Goal: Navigation & Orientation: Find specific page/section

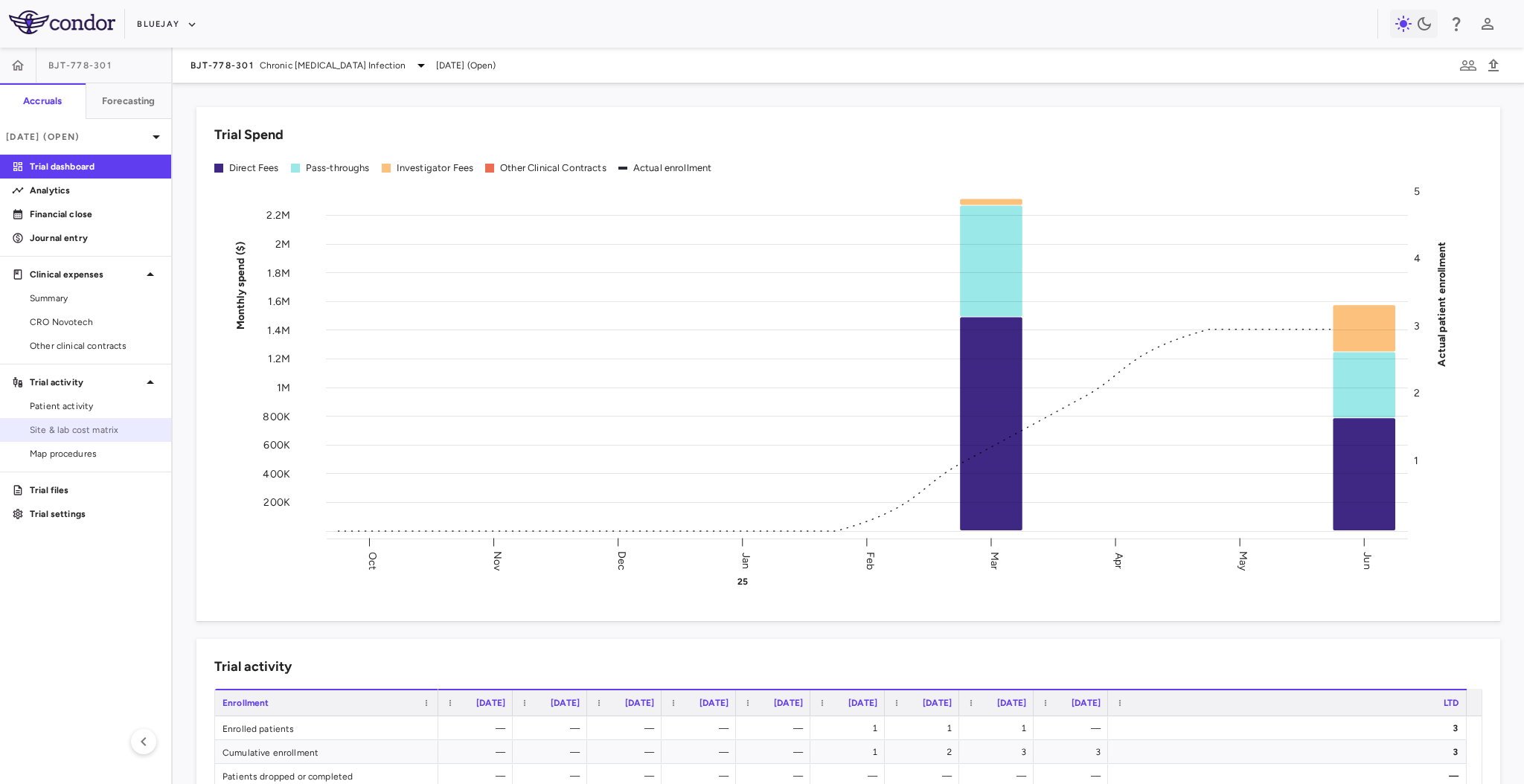
click at [114, 426] on span "Site & lab cost matrix" at bounding box center [94, 430] width 129 height 13
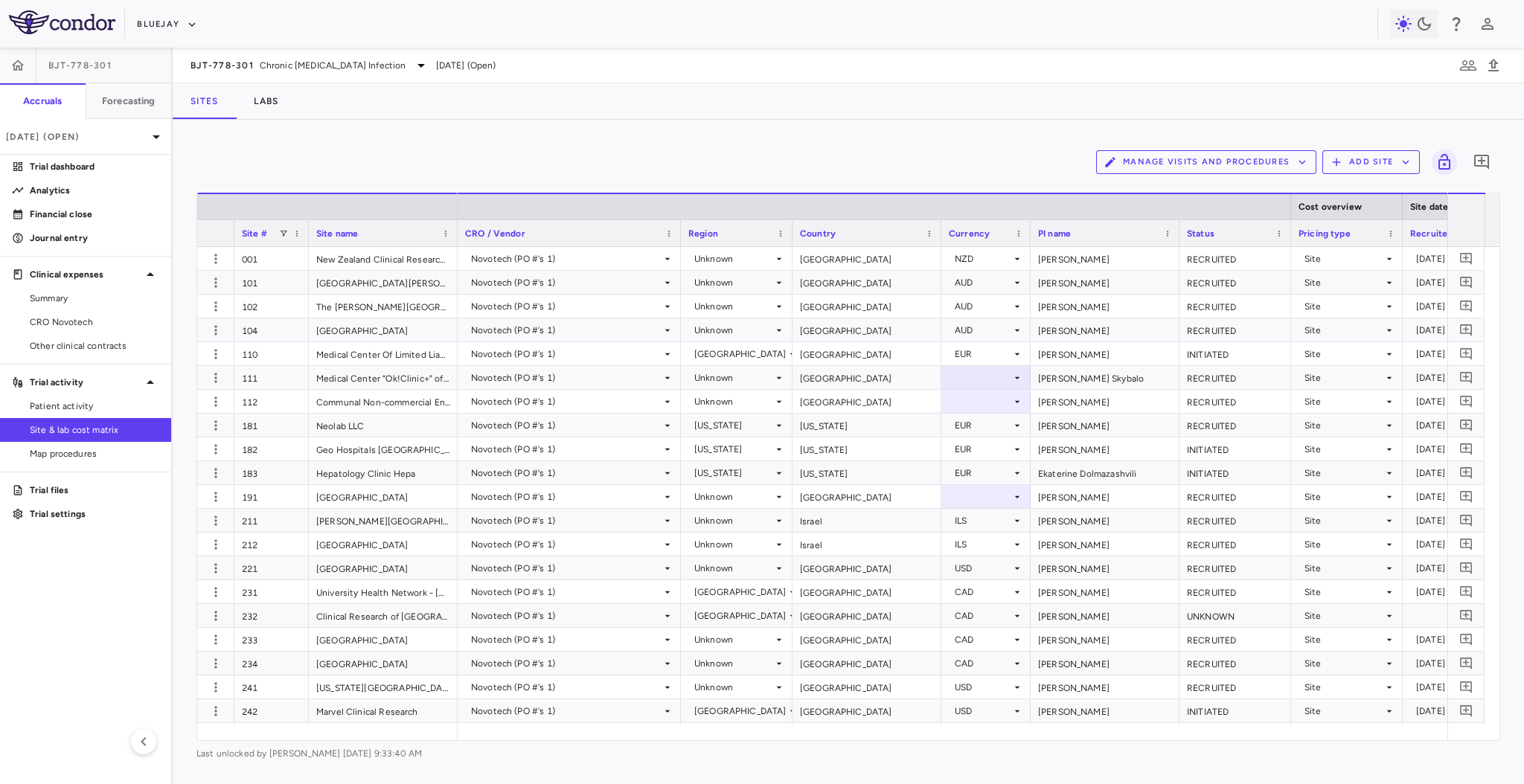
click at [114, 426] on span "Site & lab cost matrix" at bounding box center [94, 430] width 129 height 13
click at [283, 233] on span at bounding box center [283, 233] width 8 height 8
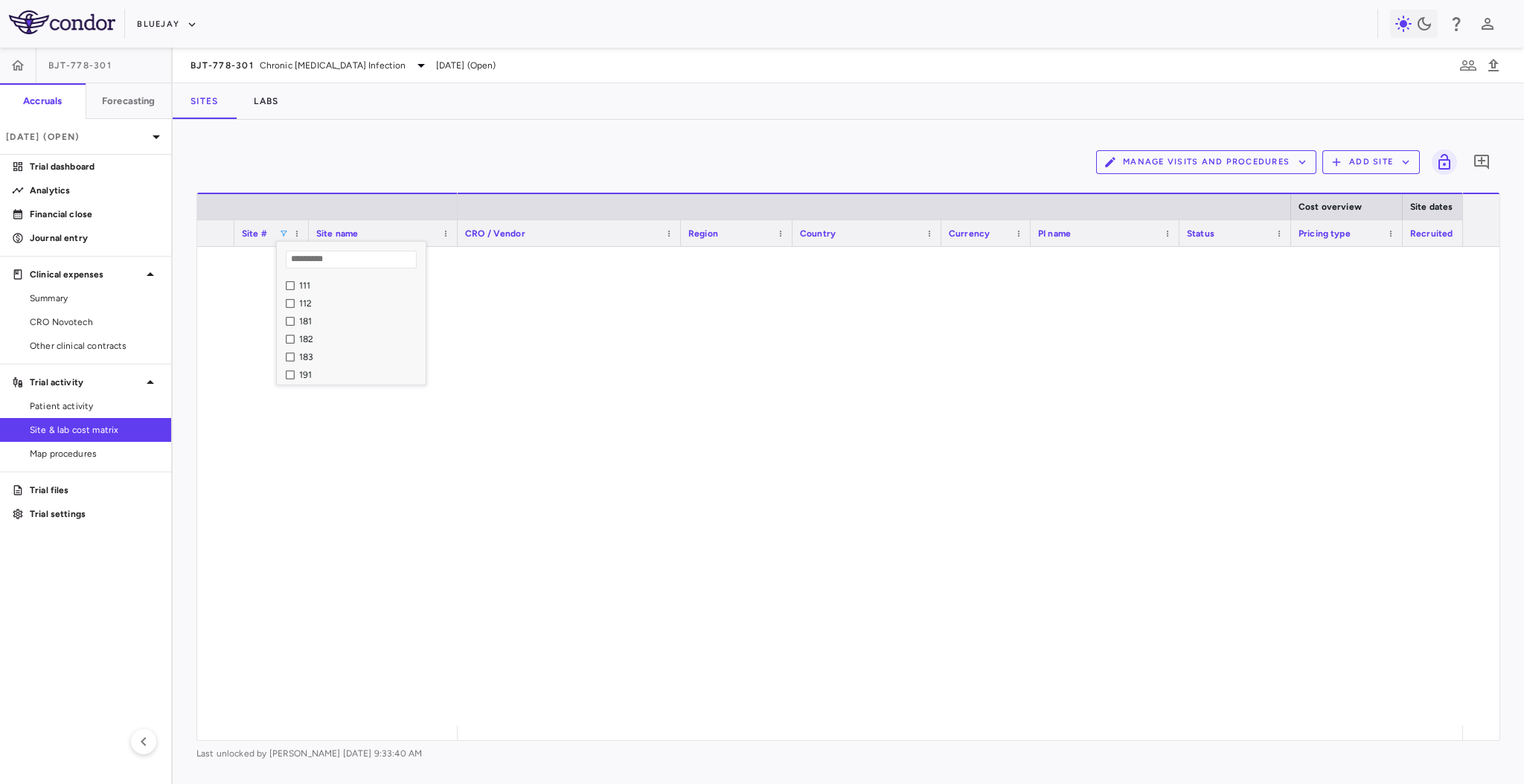
scroll to position [111, 0]
click at [472, 132] on div "Manage Visits and Procedures Add Site 0 Press ENTER to sort. Press ALT DOWN to …" at bounding box center [848, 451] width 1352 height 664
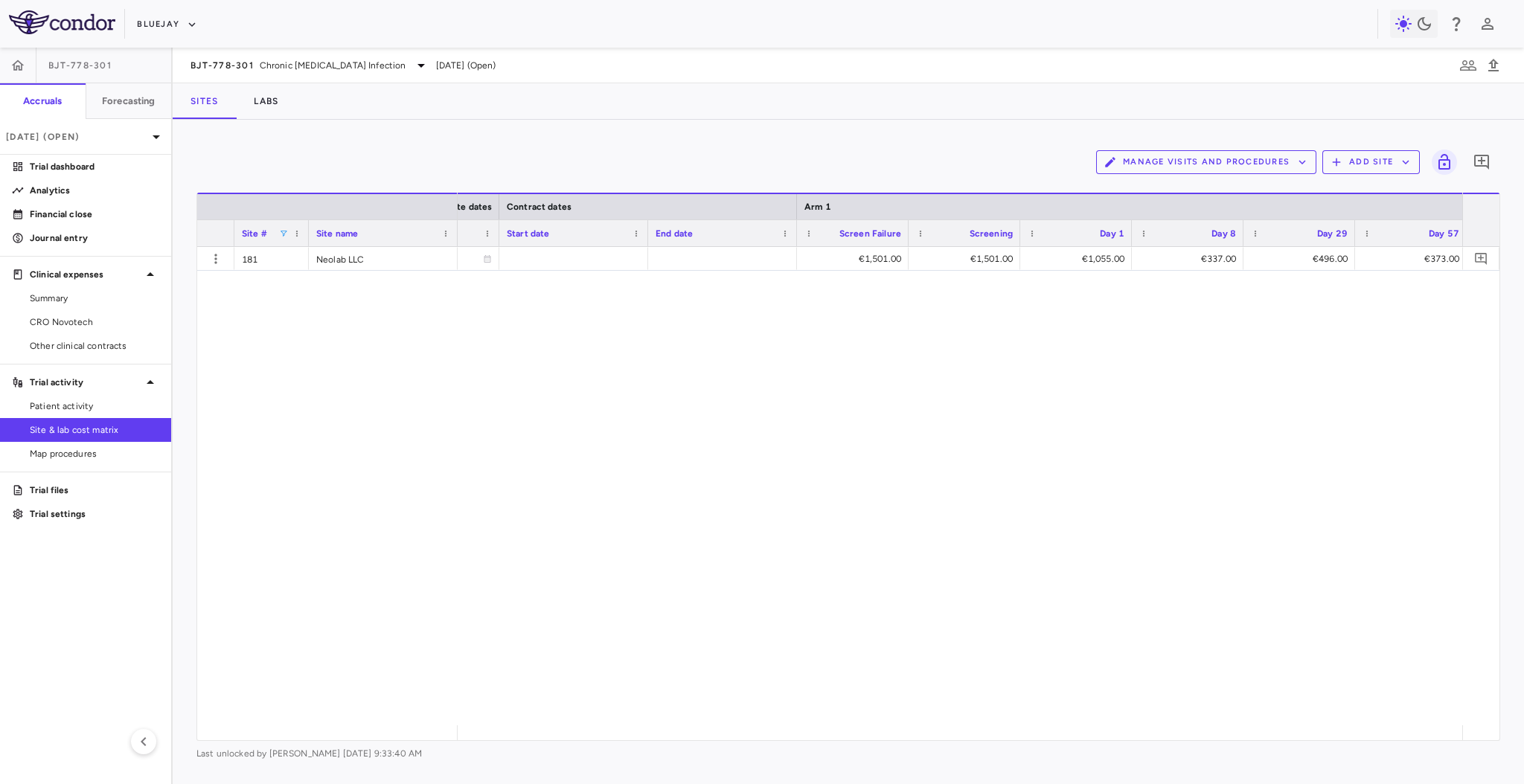
scroll to position [0, 1411]
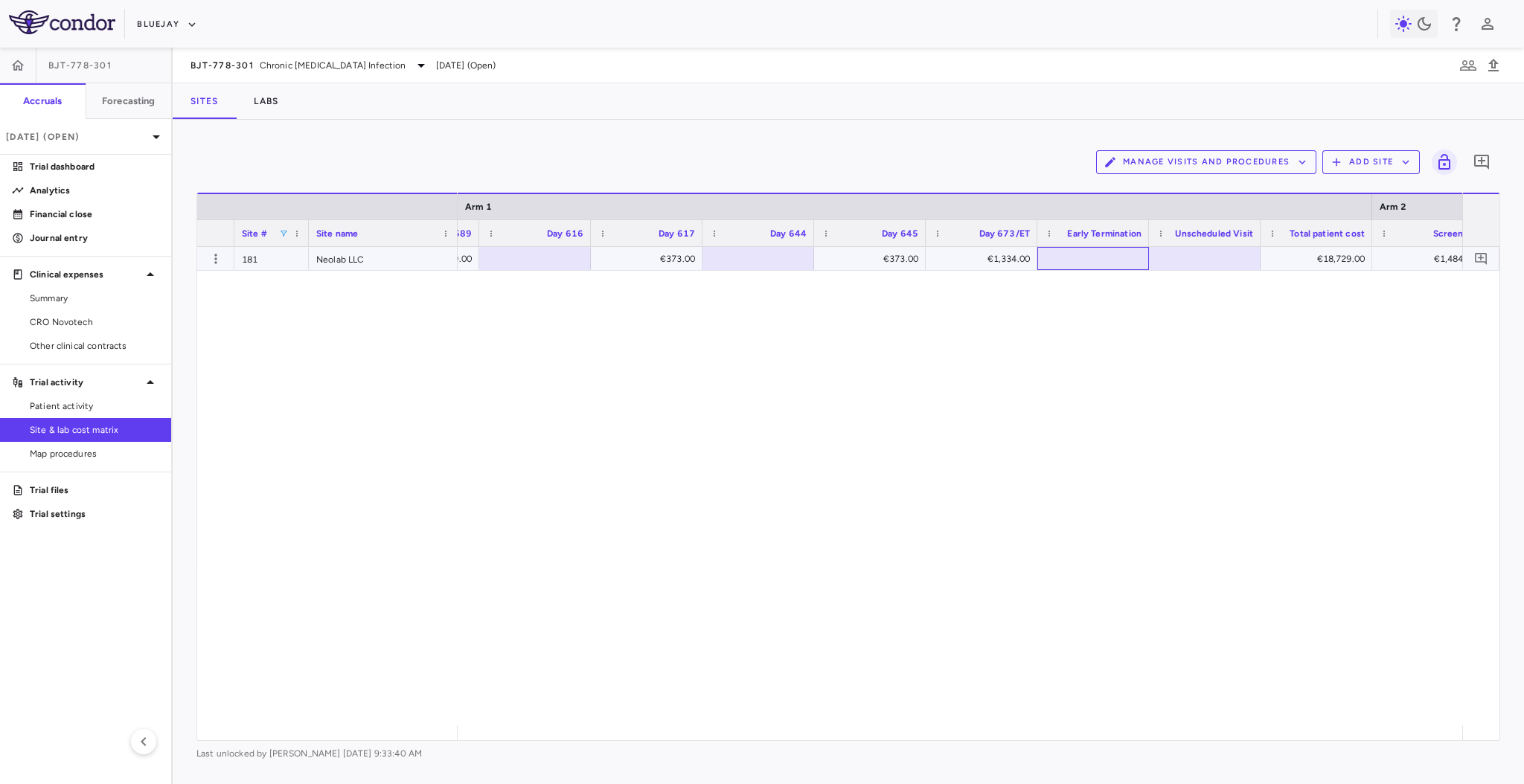
click at [1085, 259] on div at bounding box center [1093, 258] width 97 height 22
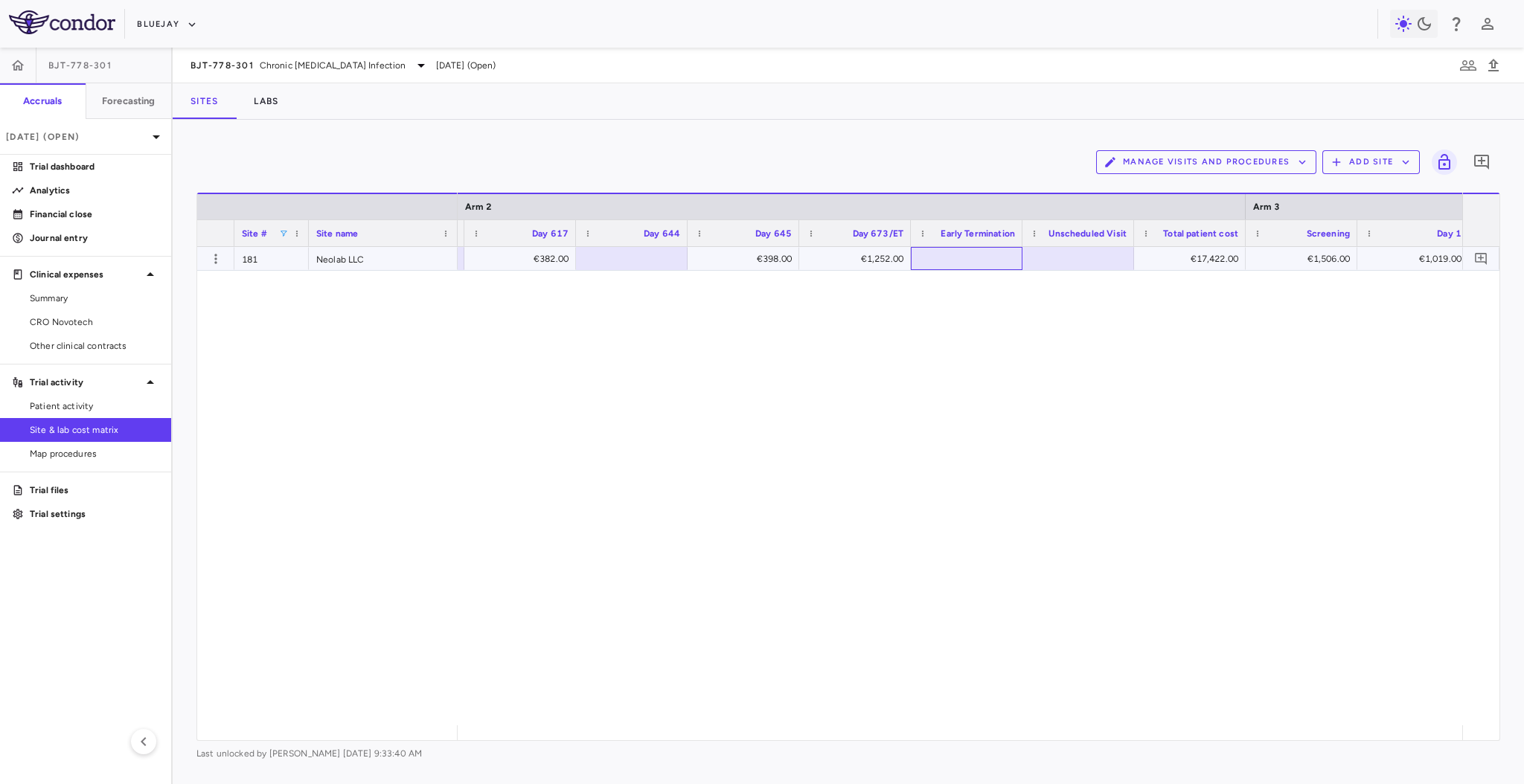
click at [978, 256] on div at bounding box center [966, 258] width 97 height 22
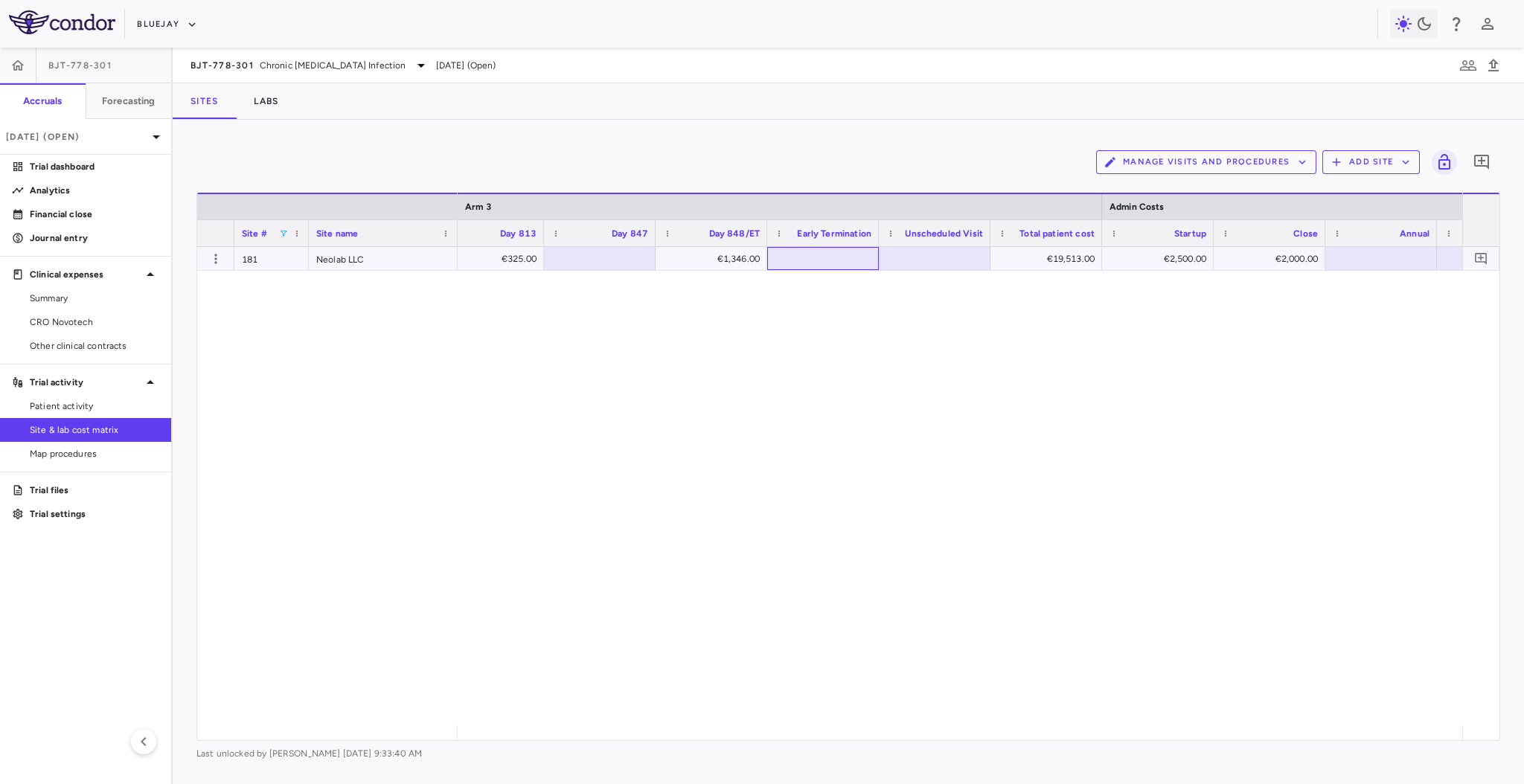
click at [846, 257] on div at bounding box center [823, 258] width 97 height 22
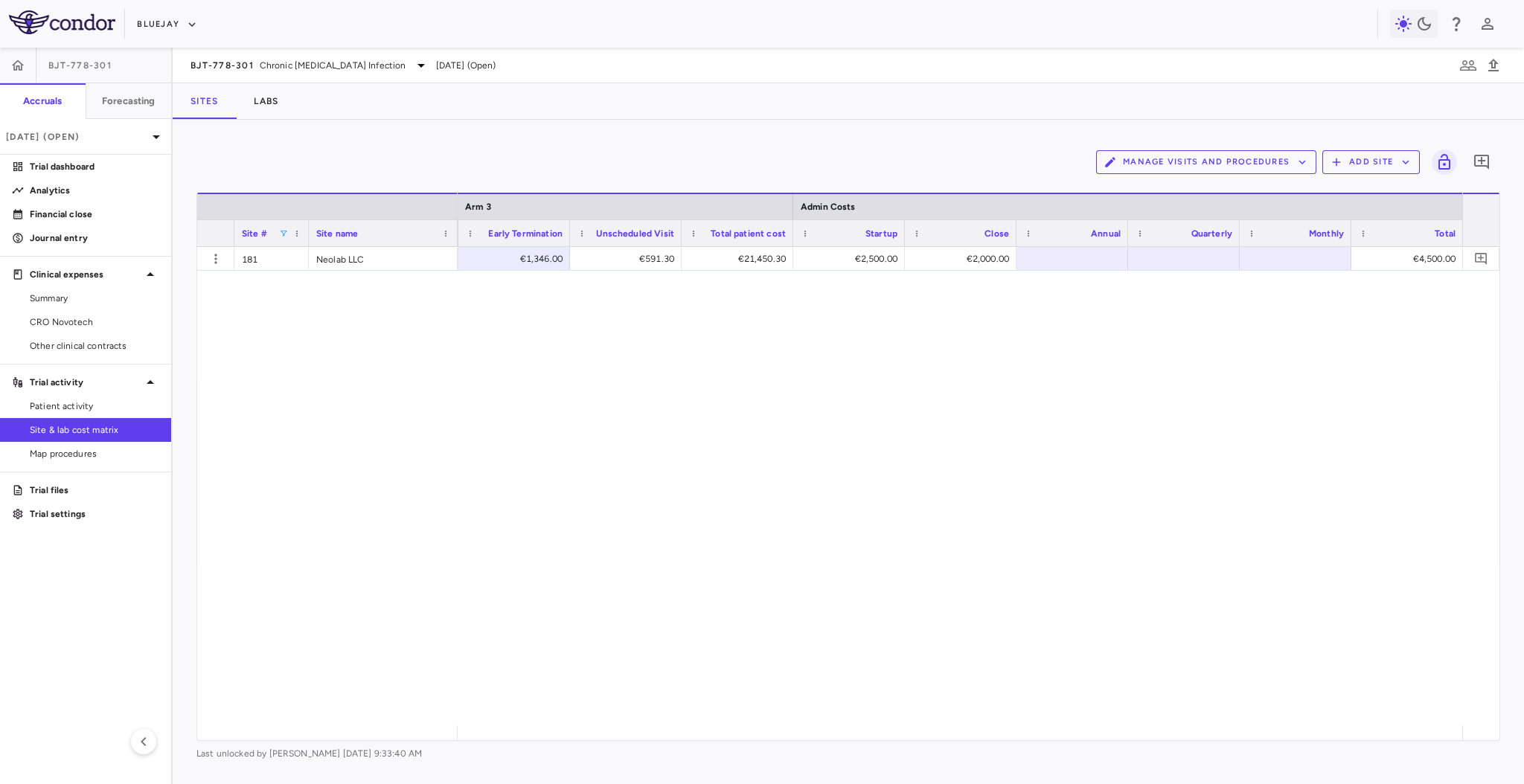
click at [287, 237] on div "Site #" at bounding box center [271, 234] width 59 height 26
click at [284, 236] on span at bounding box center [283, 233] width 8 height 8
click at [503, 341] on div "€1,499.00 €21,179.00 €2,500.00 €2,000.00 €4,500.00" at bounding box center [960, 486] width 1005 height 479
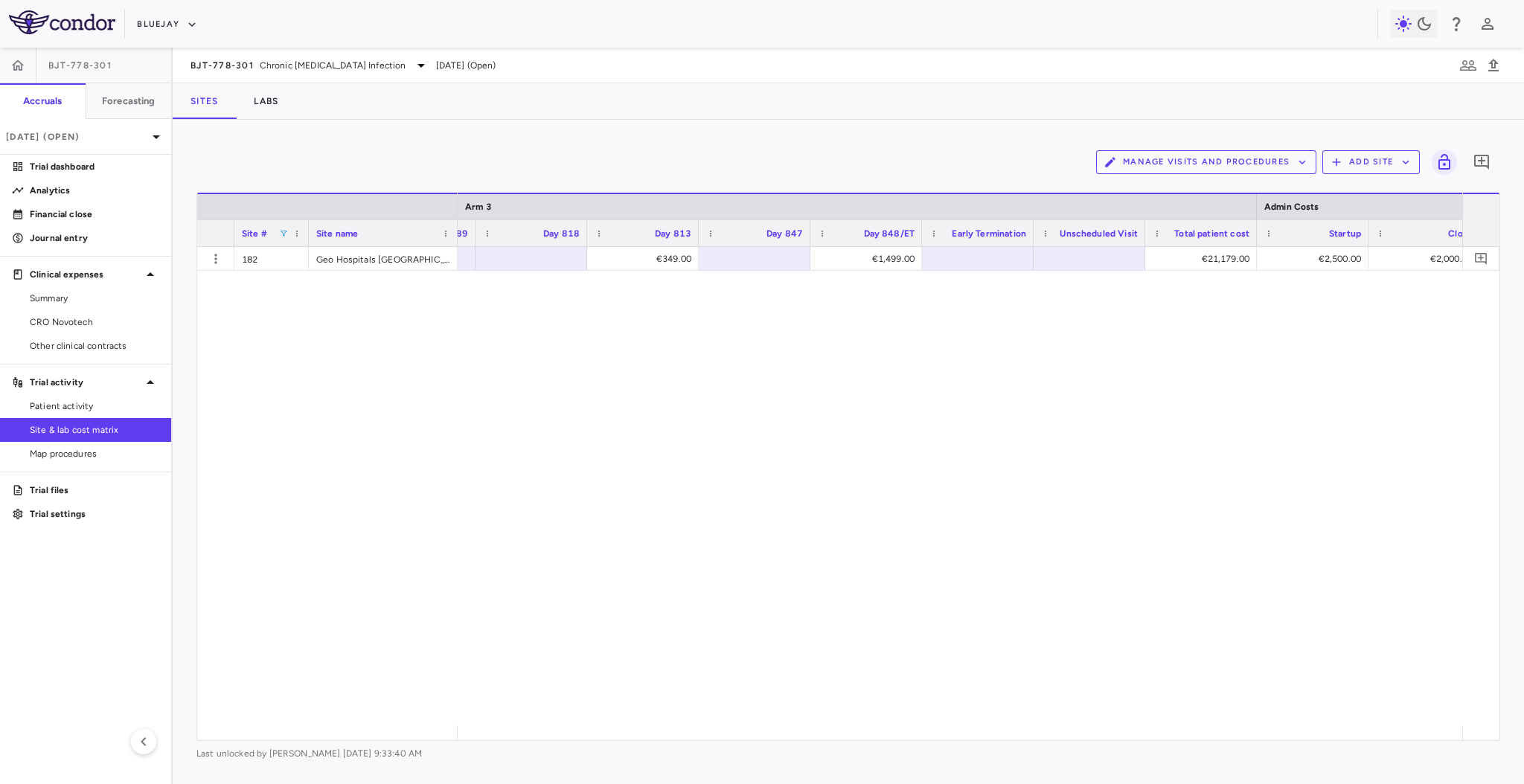
scroll to position [0, 14731]
click at [401, 250] on div "Geo Hospitals [GEOGRAPHIC_DATA] [GEOGRAPHIC_DATA]" at bounding box center [384, 258] width 149 height 23
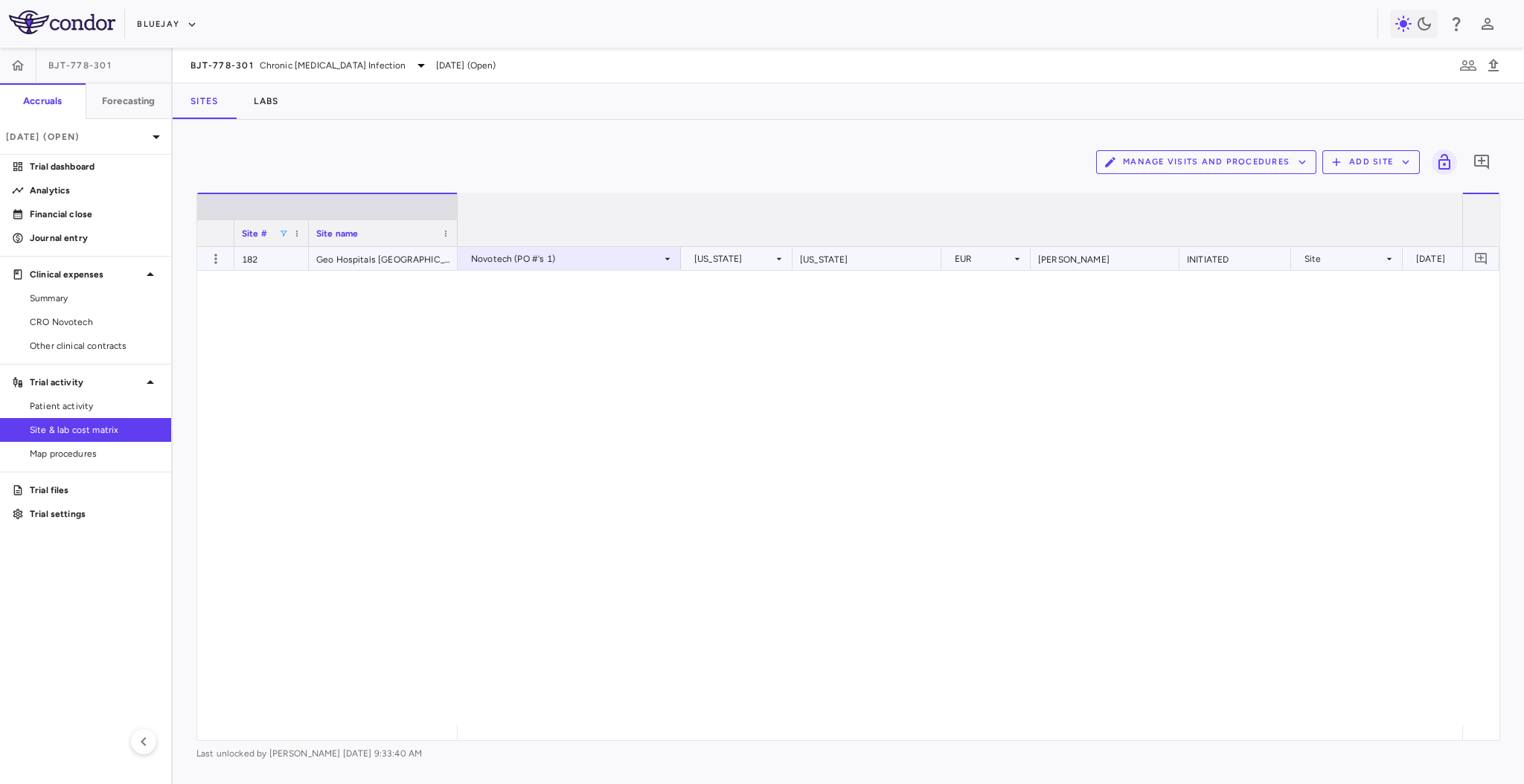
scroll to position [0, 0]
